Goal: Browse casually: Explore the website without a specific task or goal

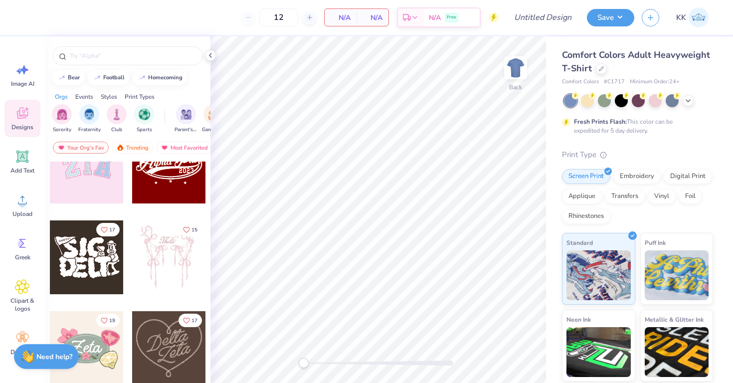
scroll to position [132, 0]
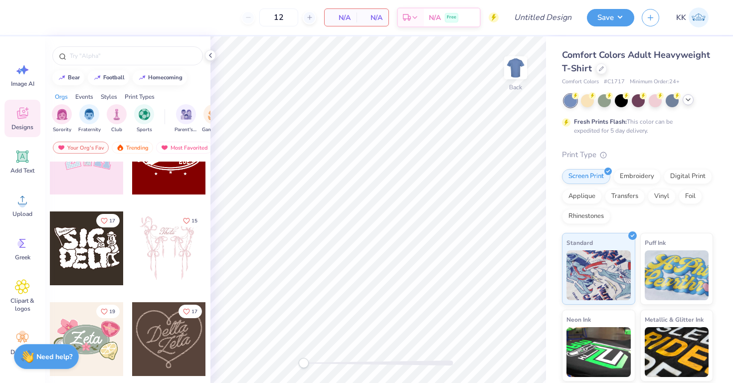
click at [687, 105] on div at bounding box center [688, 99] width 11 height 11
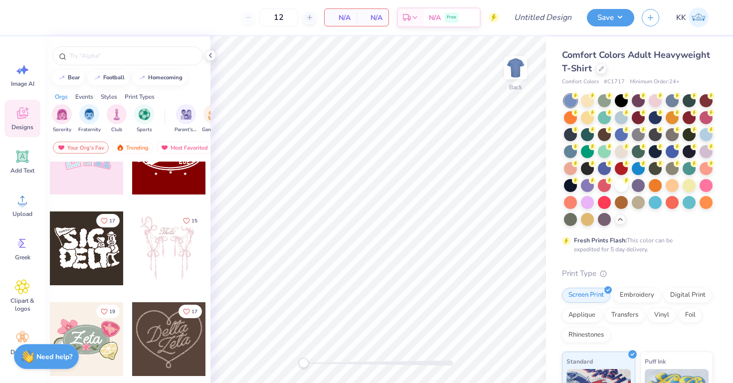
click at [594, 66] on div "Comfort Colors Adult Heavyweight T-Shirt" at bounding box center [637, 61] width 151 height 27
click at [596, 68] on div at bounding box center [601, 67] width 11 height 11
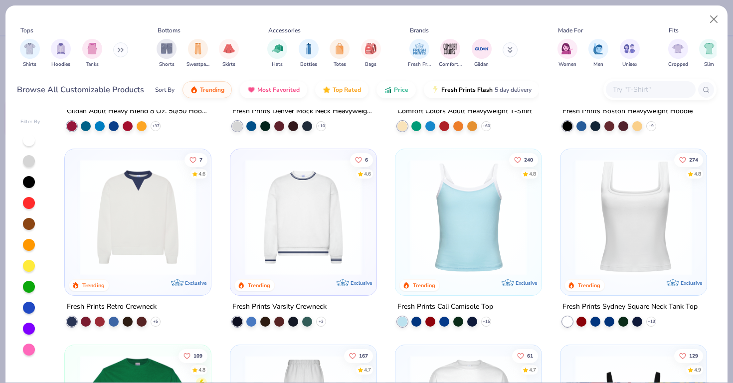
scroll to position [183, 0]
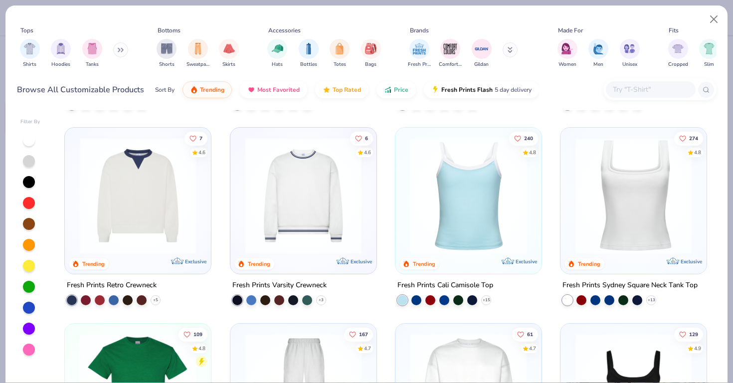
click at [478, 208] on img at bounding box center [468, 196] width 126 height 116
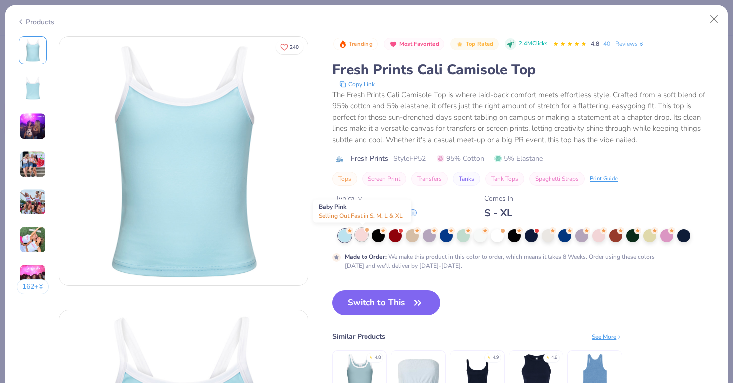
click at [366, 238] on div at bounding box center [361, 234] width 13 height 13
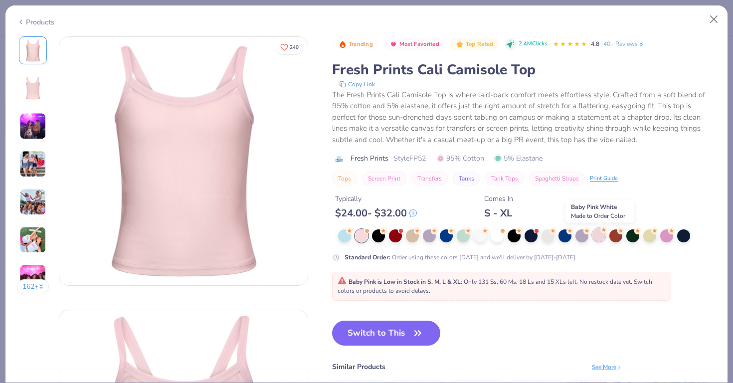
click at [599, 239] on div at bounding box center [598, 234] width 13 height 13
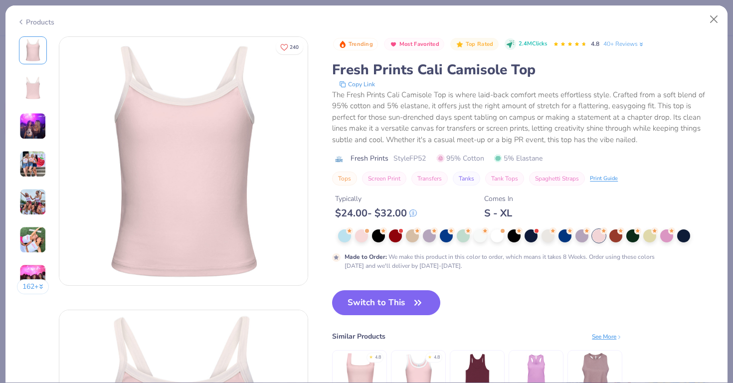
click at [31, 163] on img at bounding box center [32, 164] width 27 height 27
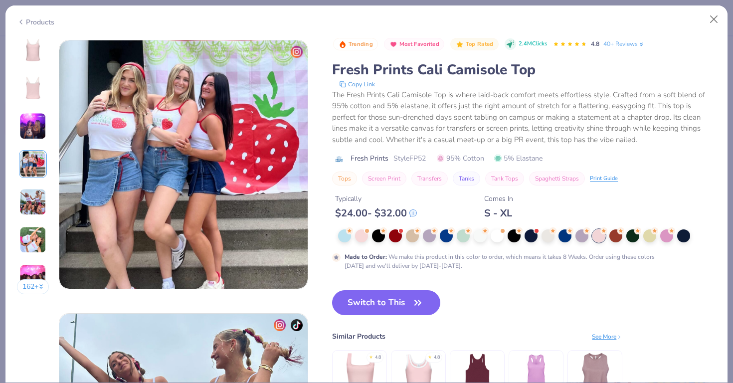
scroll to position [820, 0]
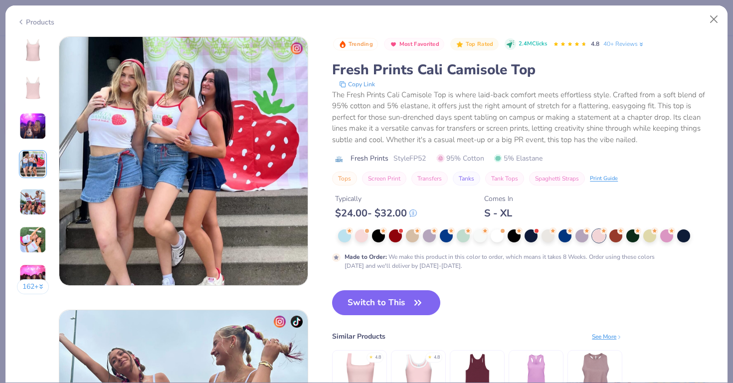
click at [37, 200] on img at bounding box center [32, 201] width 27 height 27
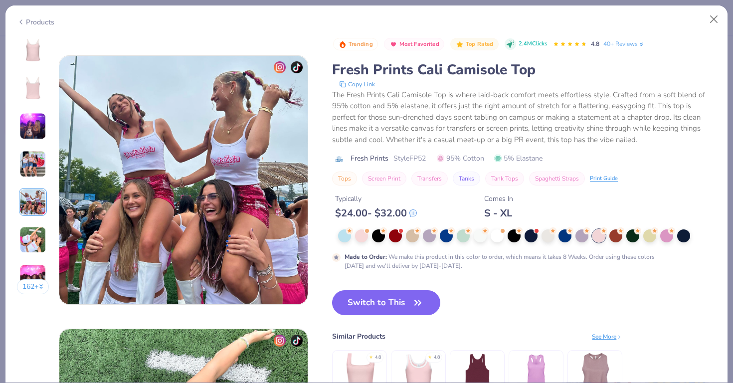
scroll to position [1093, 0]
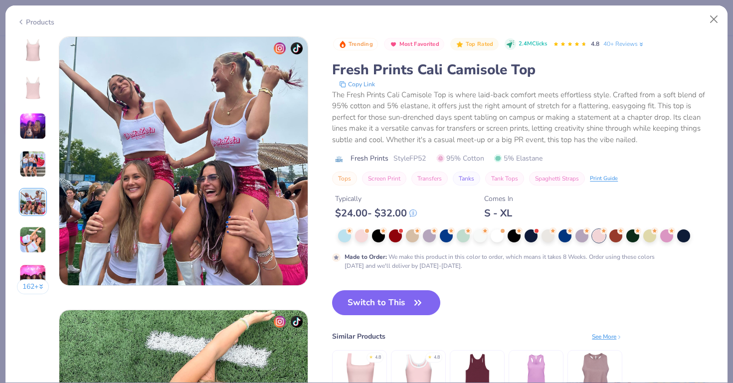
click at [35, 231] on img at bounding box center [32, 239] width 27 height 27
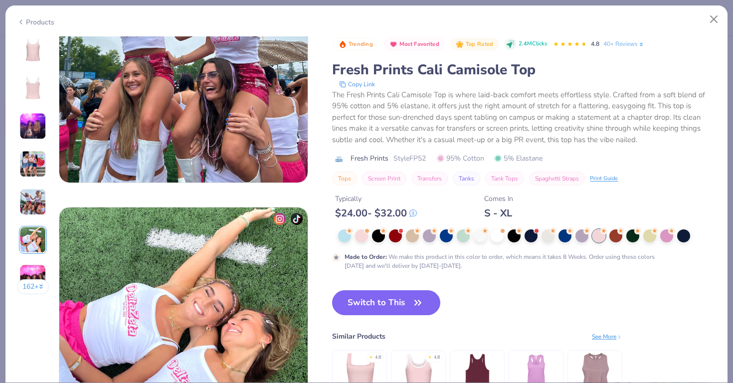
scroll to position [1173, 0]
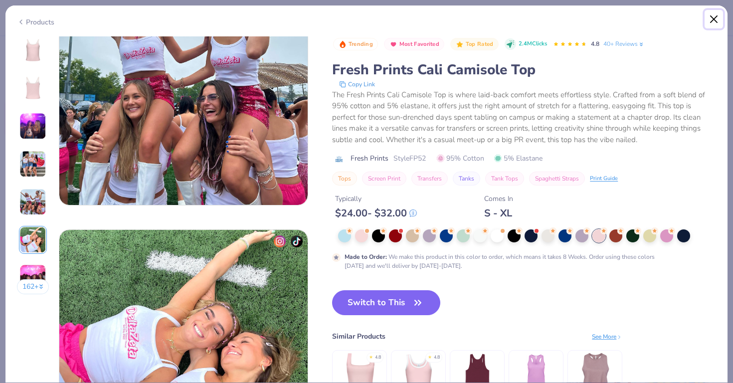
click at [707, 20] on button "Close" at bounding box center [714, 19] width 19 height 19
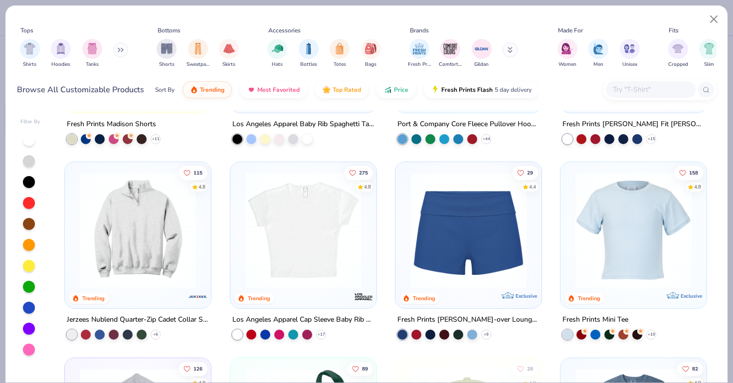
scroll to position [938, 0]
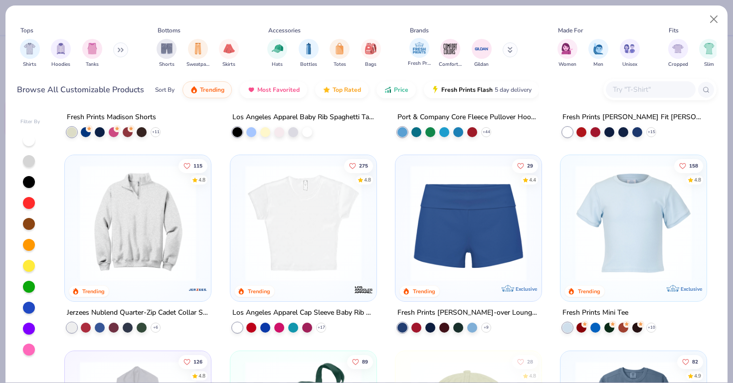
click at [411, 57] on div "Fresh Prints" at bounding box center [419, 52] width 23 height 29
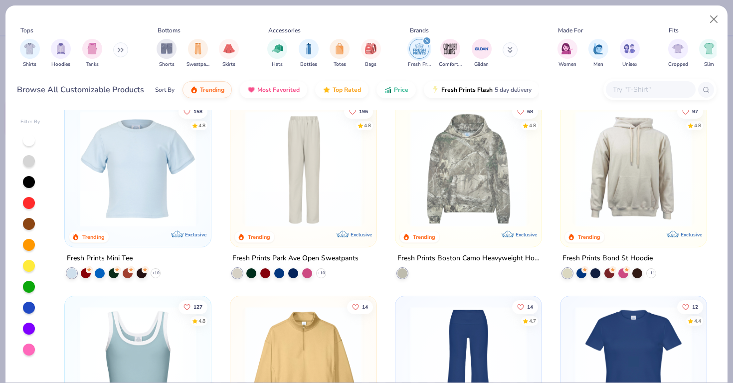
scroll to position [604, 0]
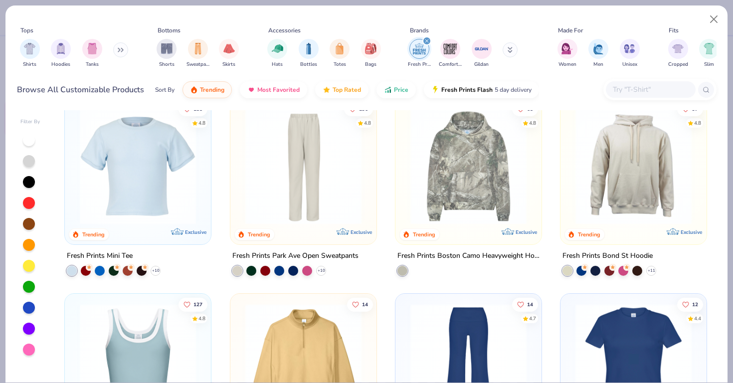
click at [171, 170] on img at bounding box center [138, 166] width 126 height 116
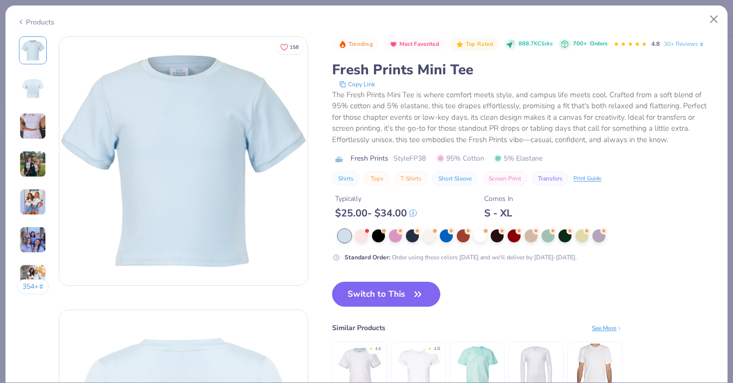
click at [38, 205] on img at bounding box center [32, 201] width 27 height 27
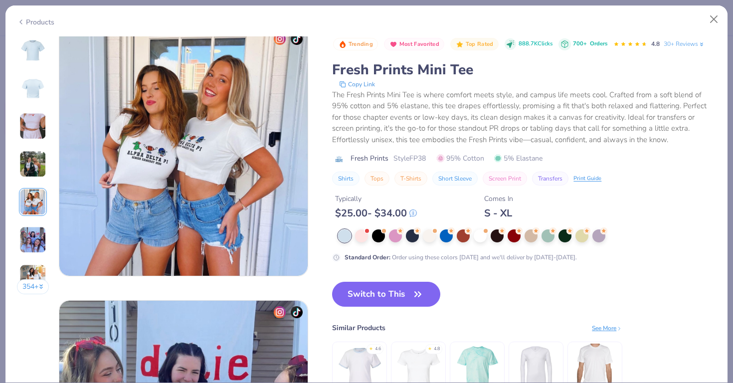
scroll to position [1076, 0]
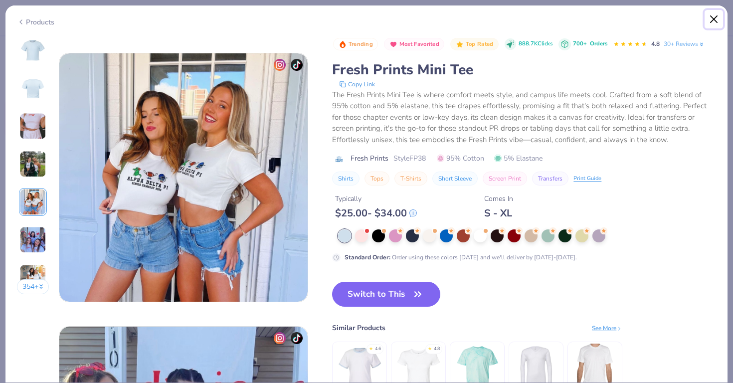
click at [710, 22] on button "Close" at bounding box center [714, 19] width 19 height 19
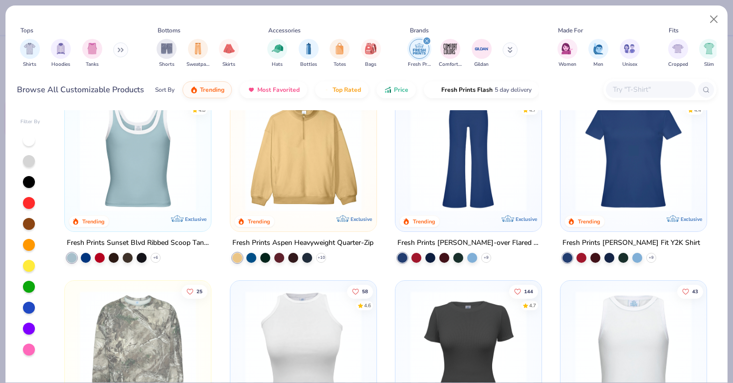
scroll to position [805, 0]
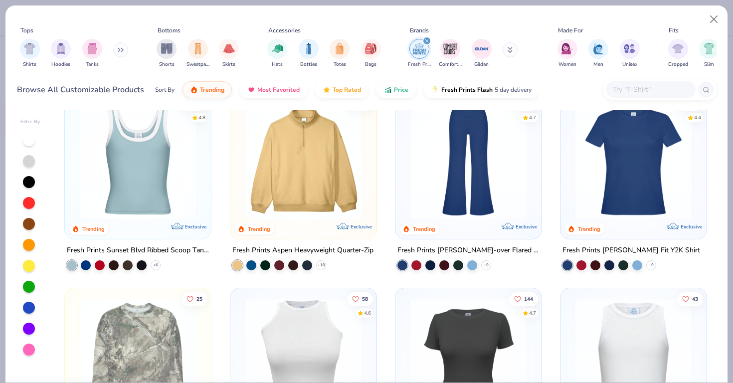
click at [480, 186] on img at bounding box center [468, 161] width 126 height 116
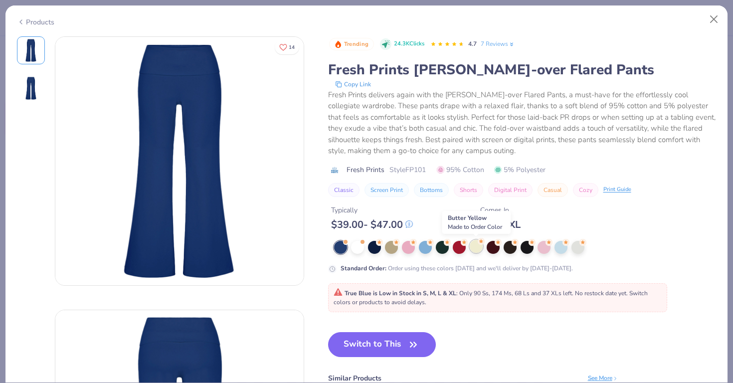
click at [482, 248] on div at bounding box center [476, 246] width 13 height 13
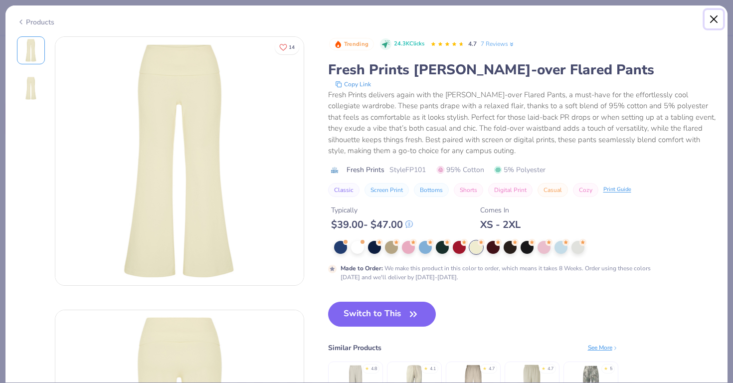
click at [709, 17] on button "Close" at bounding box center [714, 19] width 19 height 19
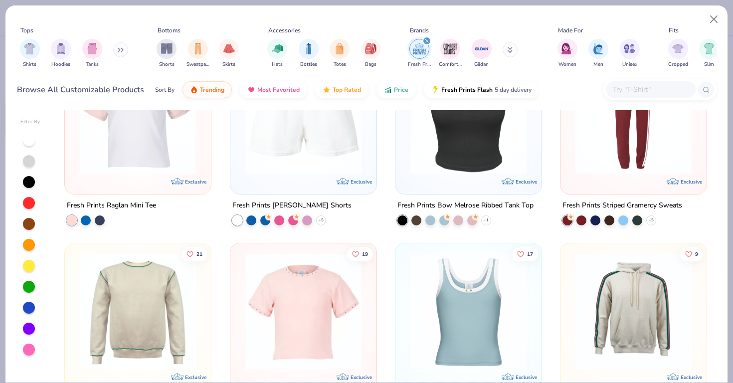
scroll to position [2220, 0]
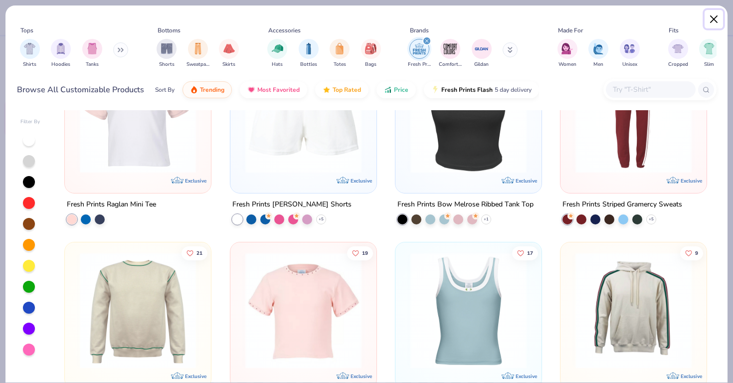
click at [710, 20] on button "Close" at bounding box center [714, 19] width 19 height 19
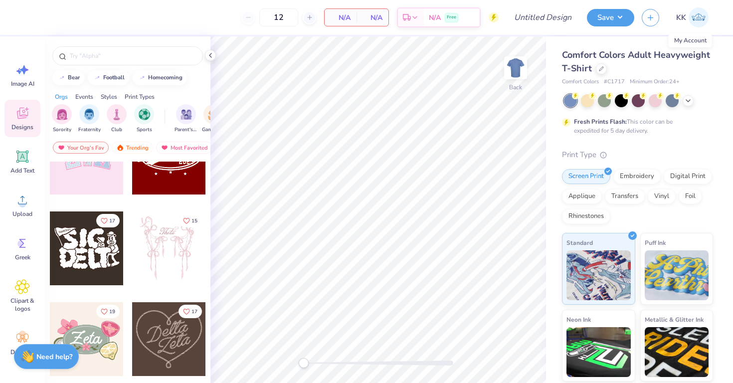
click at [683, 19] on span "KK" at bounding box center [681, 17] width 10 height 11
click at [688, 17] on link "KK" at bounding box center [692, 17] width 41 height 20
